Goal: Transaction & Acquisition: Purchase product/service

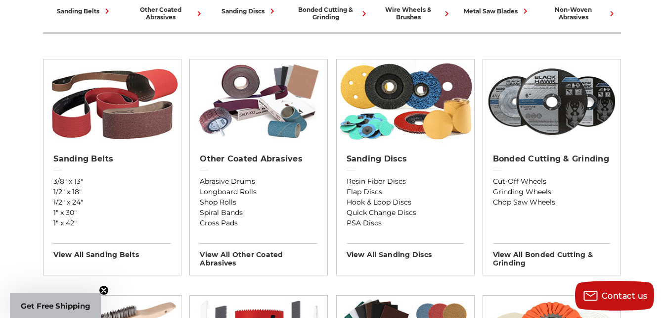
scroll to position [333, 0]
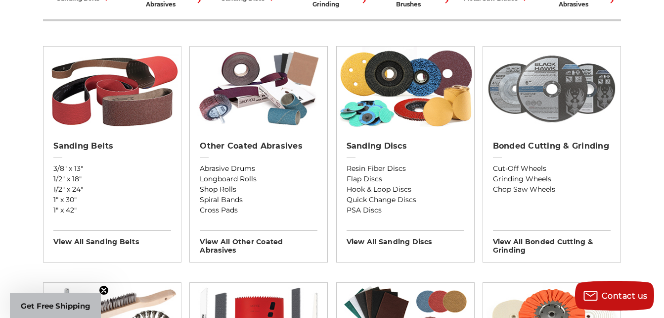
click at [539, 93] on img at bounding box center [552, 89] width 138 height 84
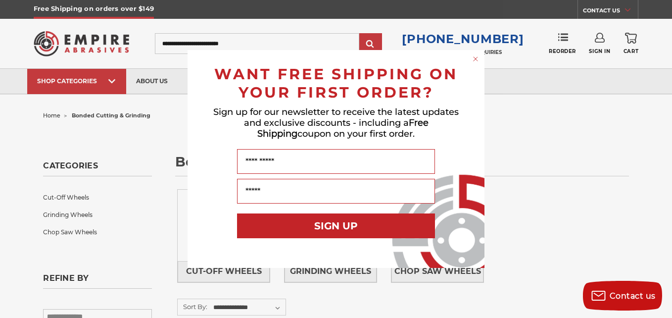
click at [477, 60] on circle "Close dialog" at bounding box center [475, 58] width 9 height 9
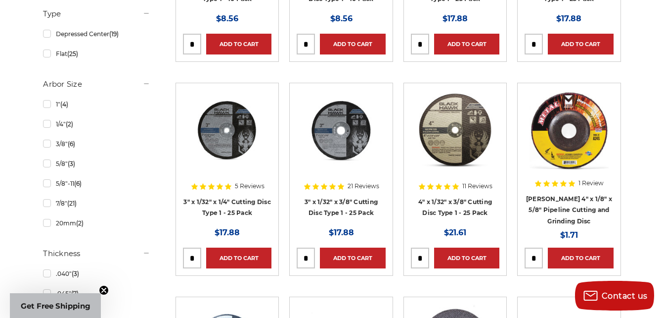
scroll to position [484, 0]
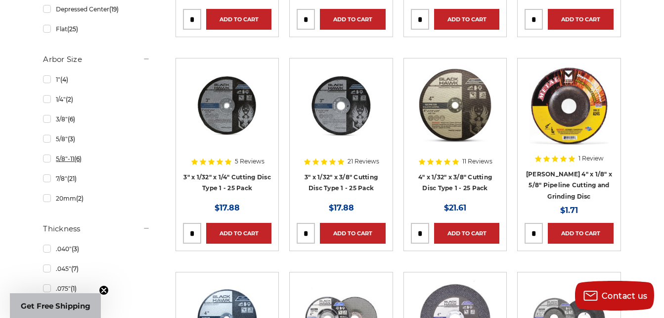
click at [49, 161] on link "5/8"-11 (6)" at bounding box center [96, 158] width 107 height 17
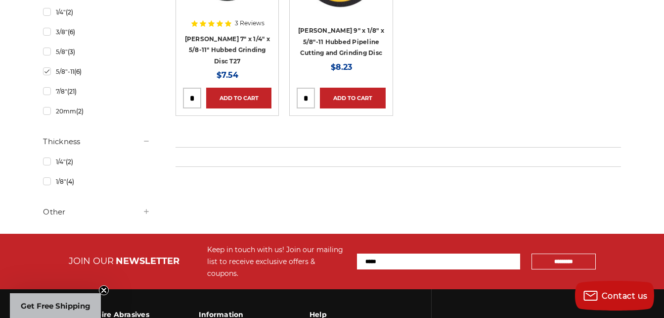
scroll to position [531, 0]
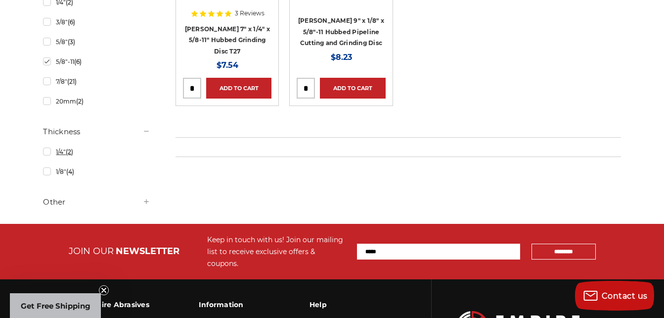
click at [47, 154] on link "1/4" (2)" at bounding box center [96, 151] width 107 height 17
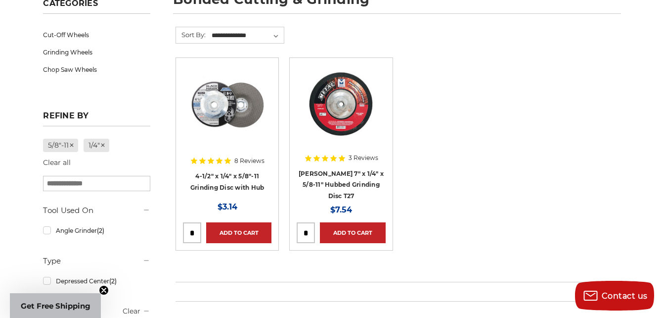
scroll to position [167, 0]
